Goal: Use online tool/utility: Utilize a website feature to perform a specific function

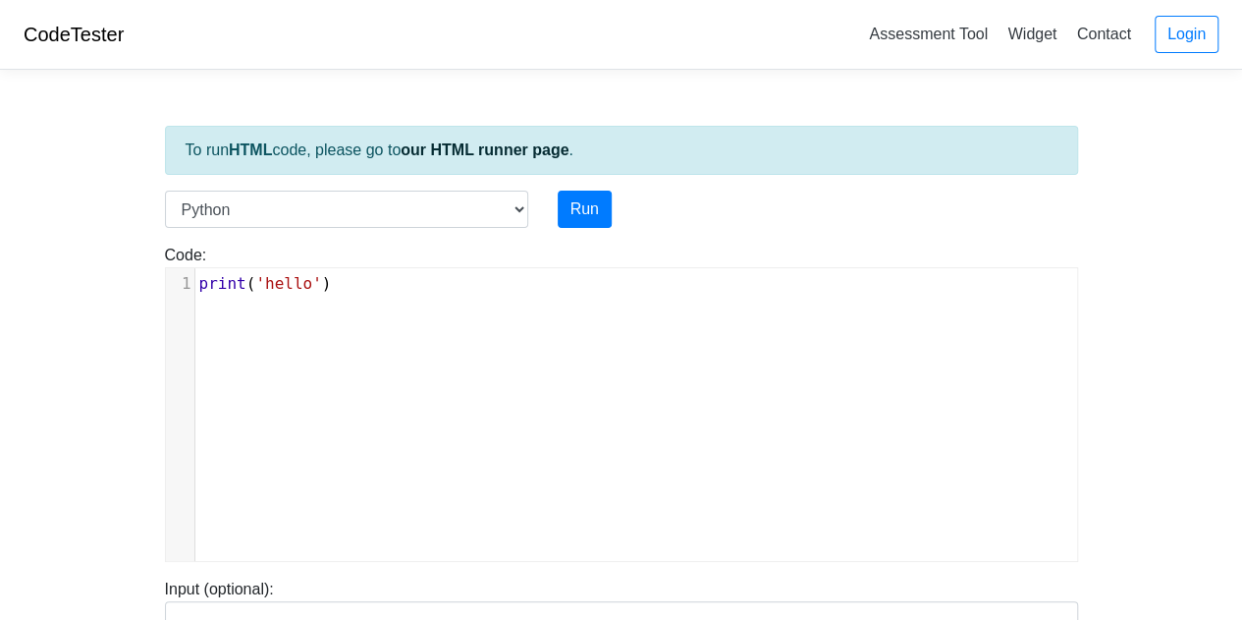
click at [356, 306] on div "xxxxxxxxxx 1 print ( 'hello' )" at bounding box center [636, 429] width 941 height 322
type textarea "print('hello')"
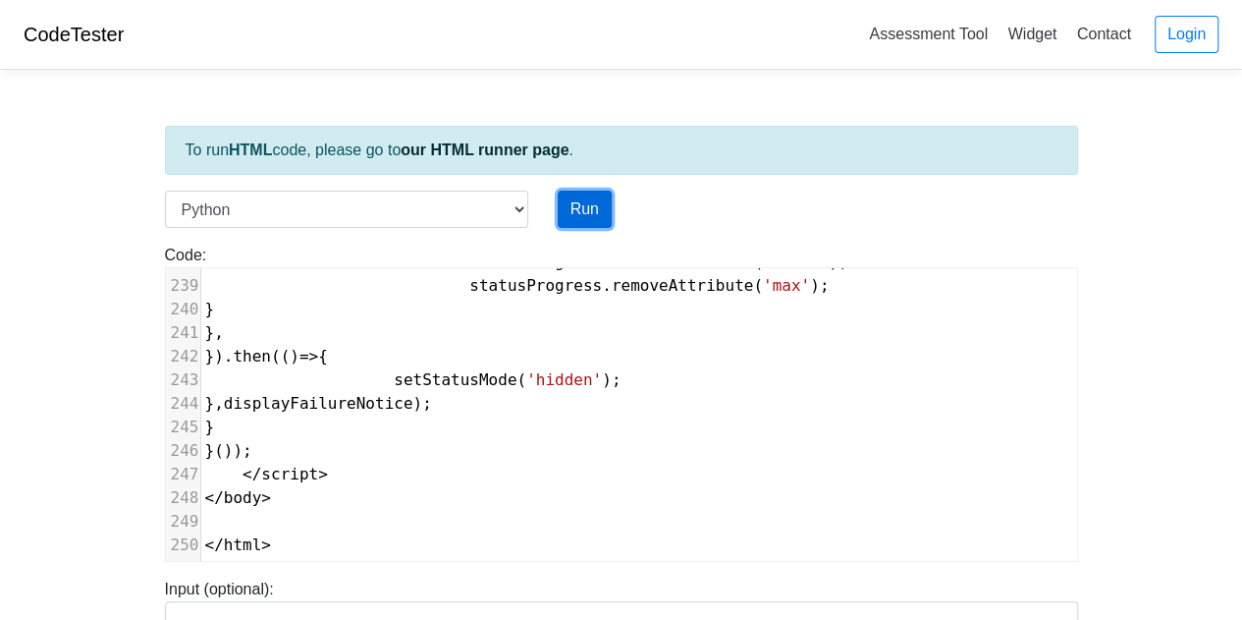
click at [595, 208] on button "Run" at bounding box center [585, 209] width 54 height 37
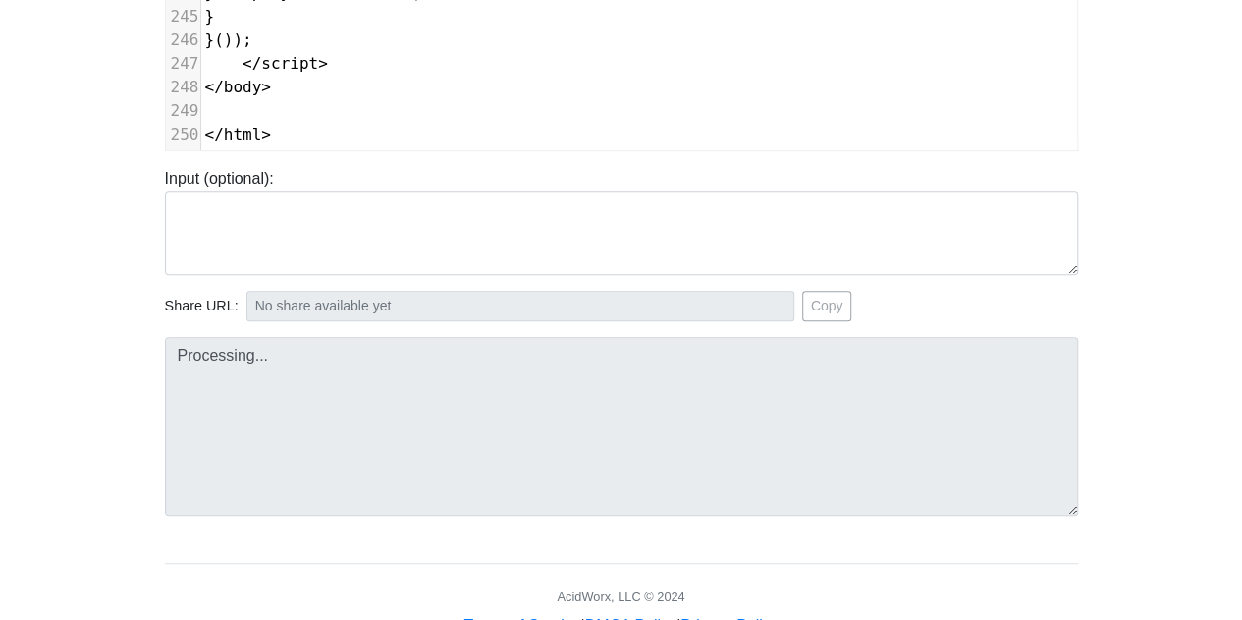
type input "[URL][DOMAIN_NAME]"
type textarea "Submission status: Runtime Error (NZEC) Stderr: File "script.py", line 1 <!DOCT…"
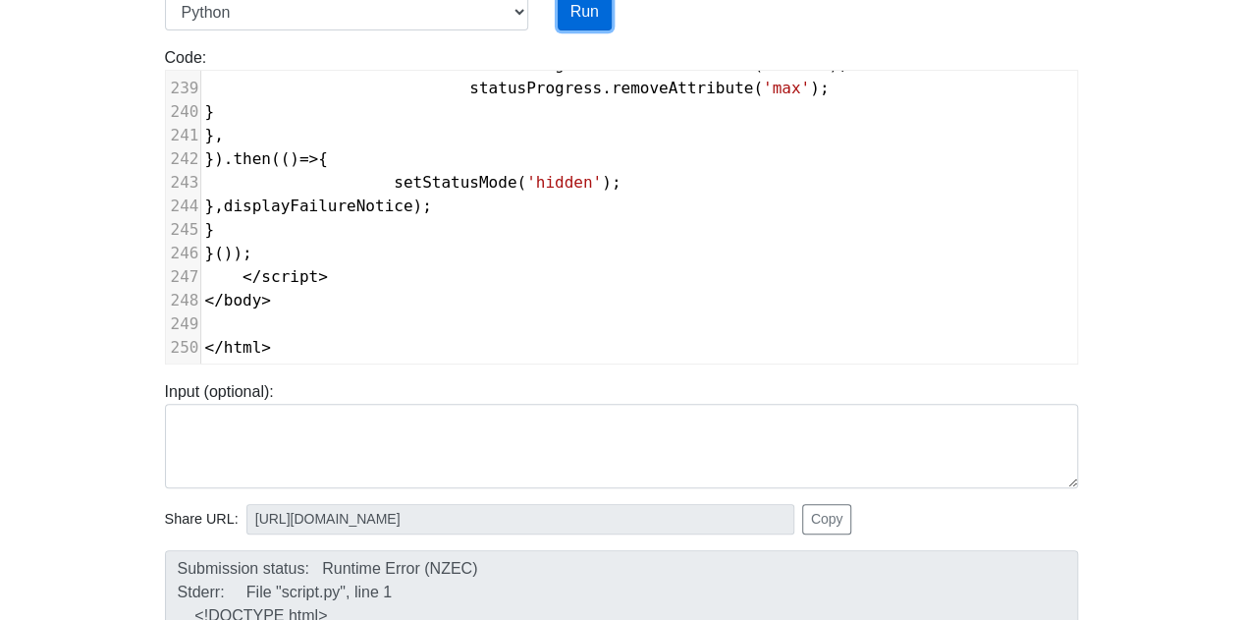
scroll to position [0, 0]
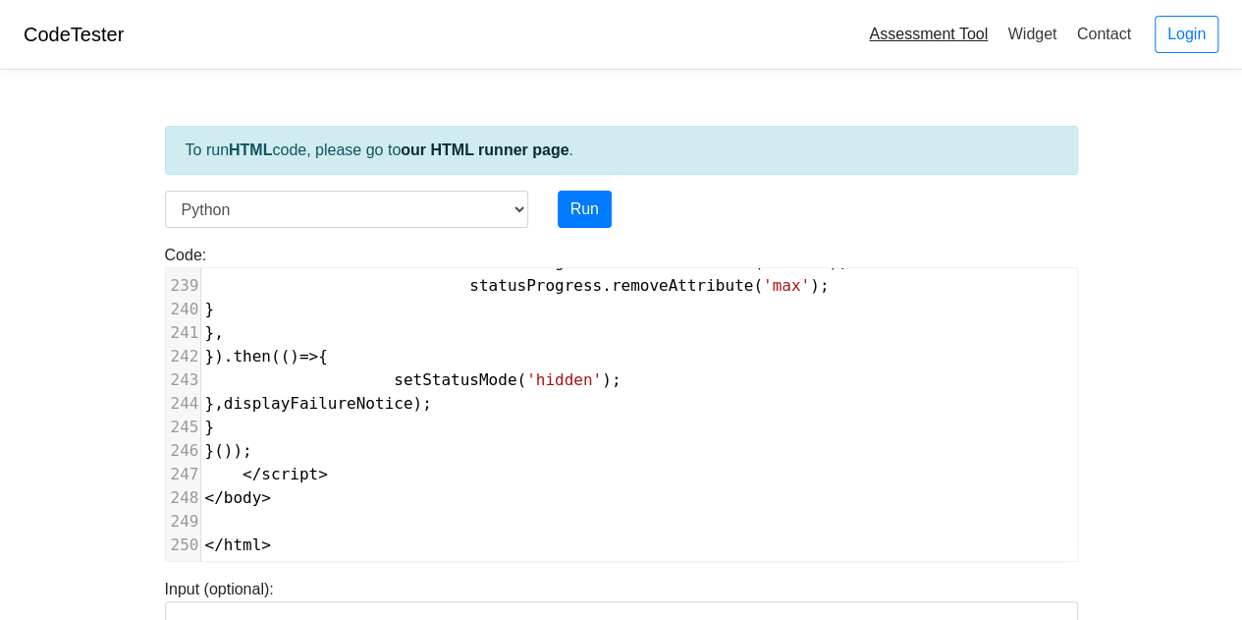
click at [953, 46] on link "Assessment Tool" at bounding box center [928, 34] width 135 height 32
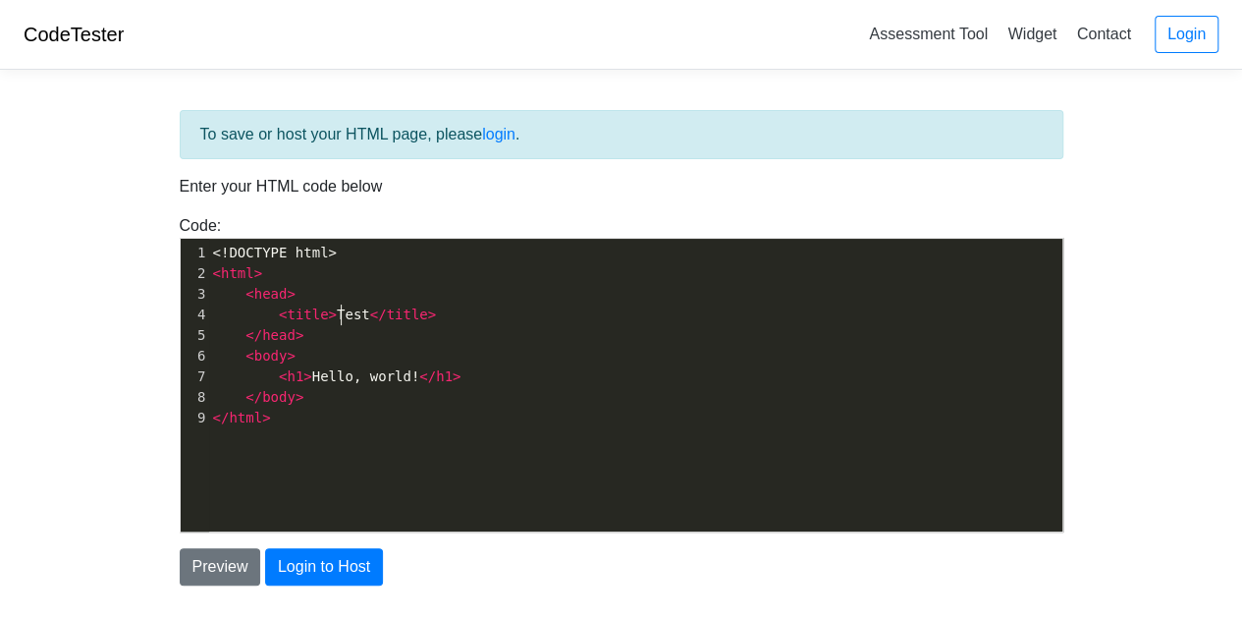
click at [344, 313] on span "< title > Test </ title >" at bounding box center [325, 314] width 224 height 16
type textarea "<!DOCTYPE html> <html> <head> <title>Test</title> </head> <body> <h1>Hello, wor…"
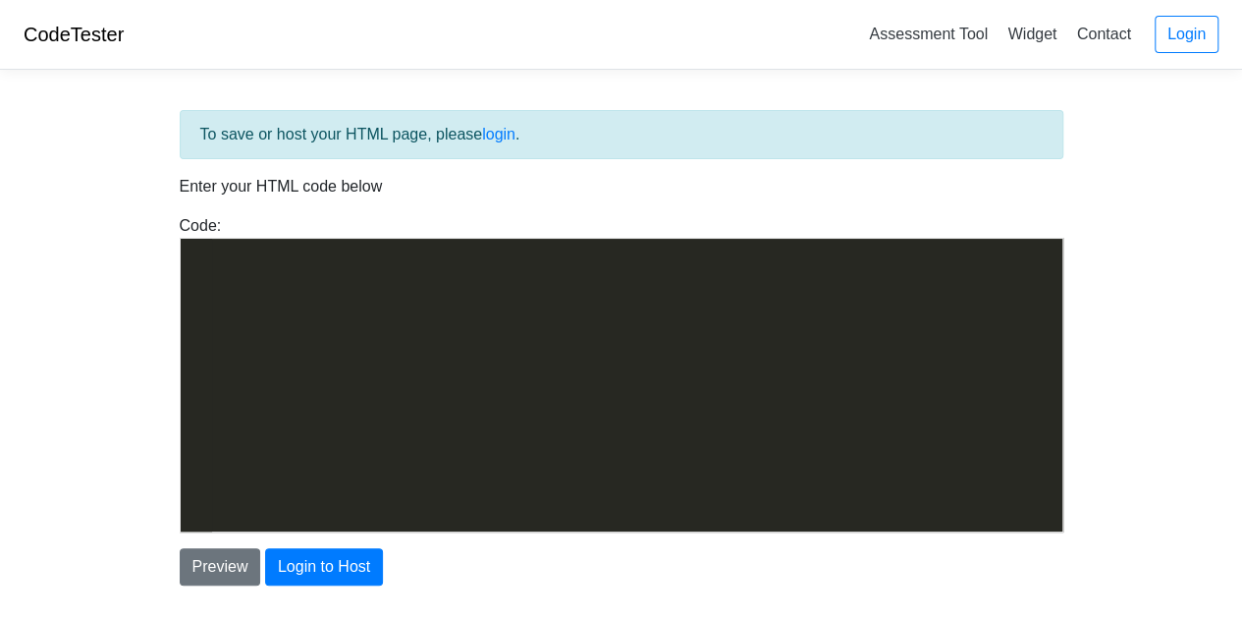
scroll to position [4875, 0]
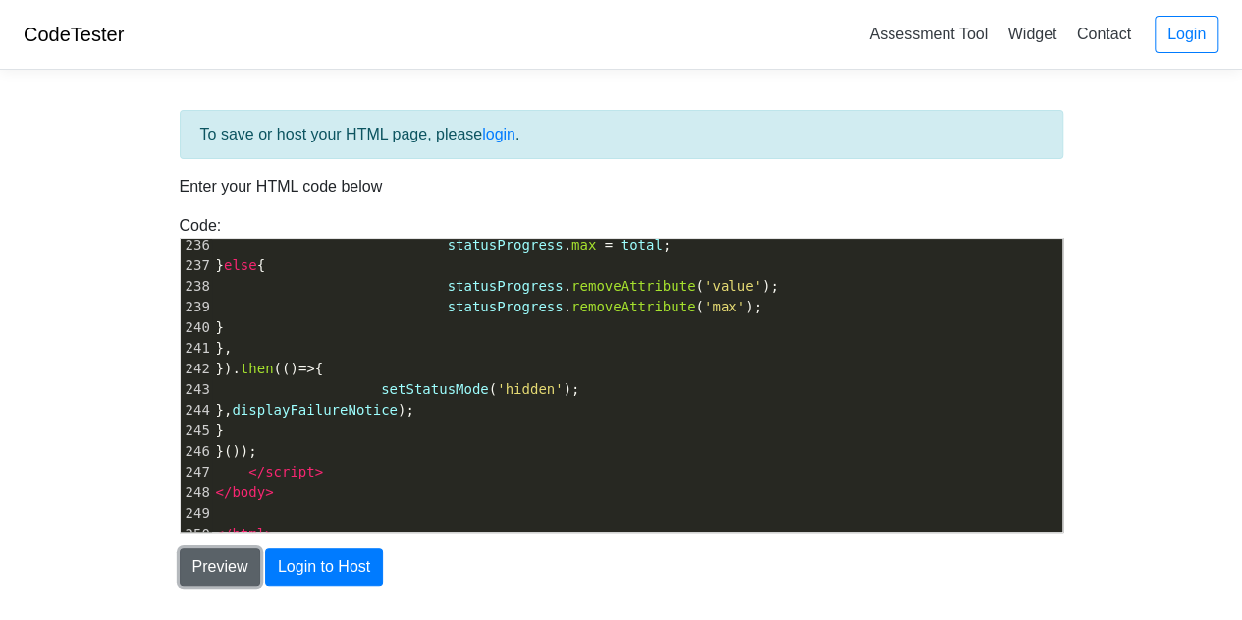
click at [220, 563] on button "Preview" at bounding box center [221, 566] width 82 height 37
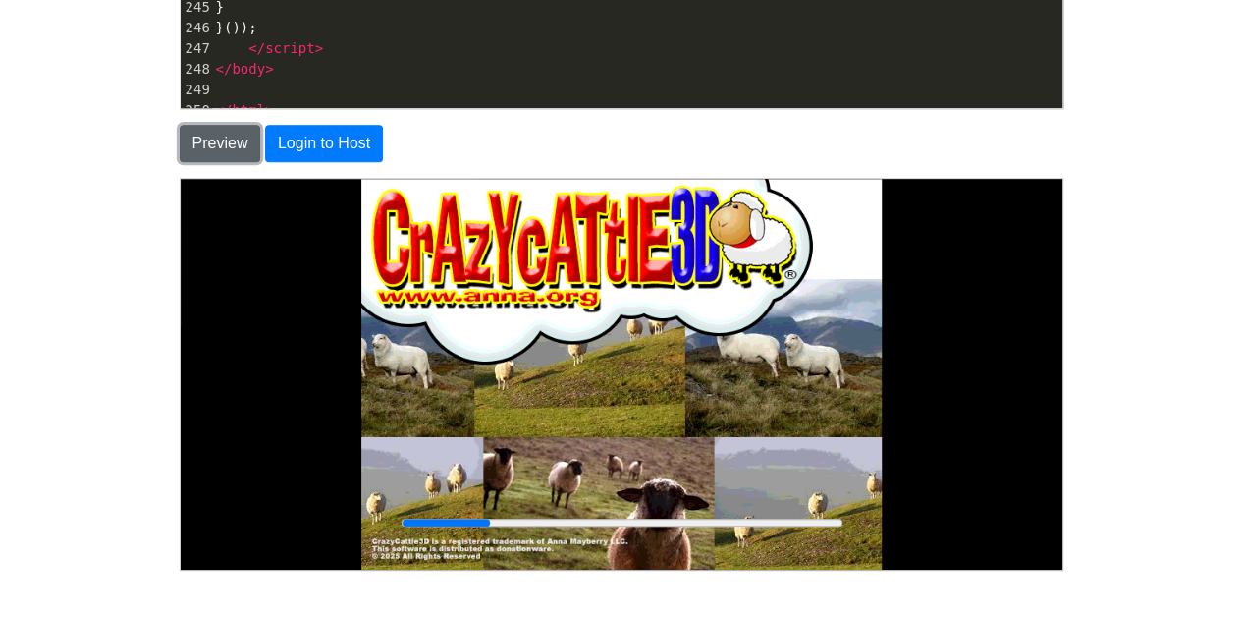
scroll to position [432, 0]
